Goal: Transaction & Acquisition: Purchase product/service

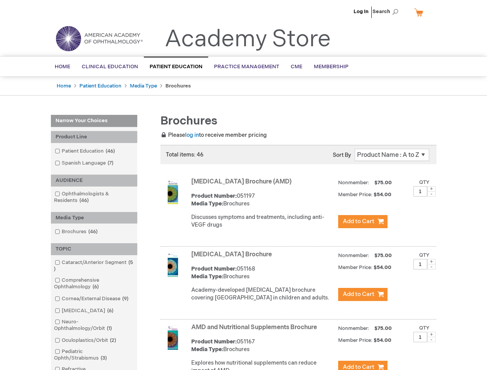
click at [387, 12] on span "Search" at bounding box center [386, 11] width 29 height 15
click at [94, 137] on div "Product Line" at bounding box center [94, 137] width 86 height 12
click at [94, 180] on div "AUDIENCE" at bounding box center [94, 181] width 86 height 12
click at [94, 218] on div "Media Type" at bounding box center [94, 218] width 86 height 12
click at [94, 249] on div "TOPIC" at bounding box center [94, 249] width 86 height 12
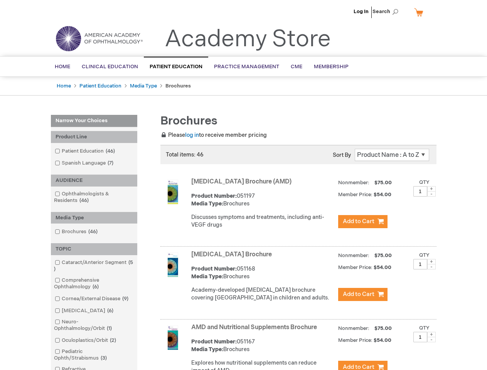
click at [431, 189] on span at bounding box center [431, 188] width 8 height 5
type input "2"
